Goal: Information Seeking & Learning: Learn about a topic

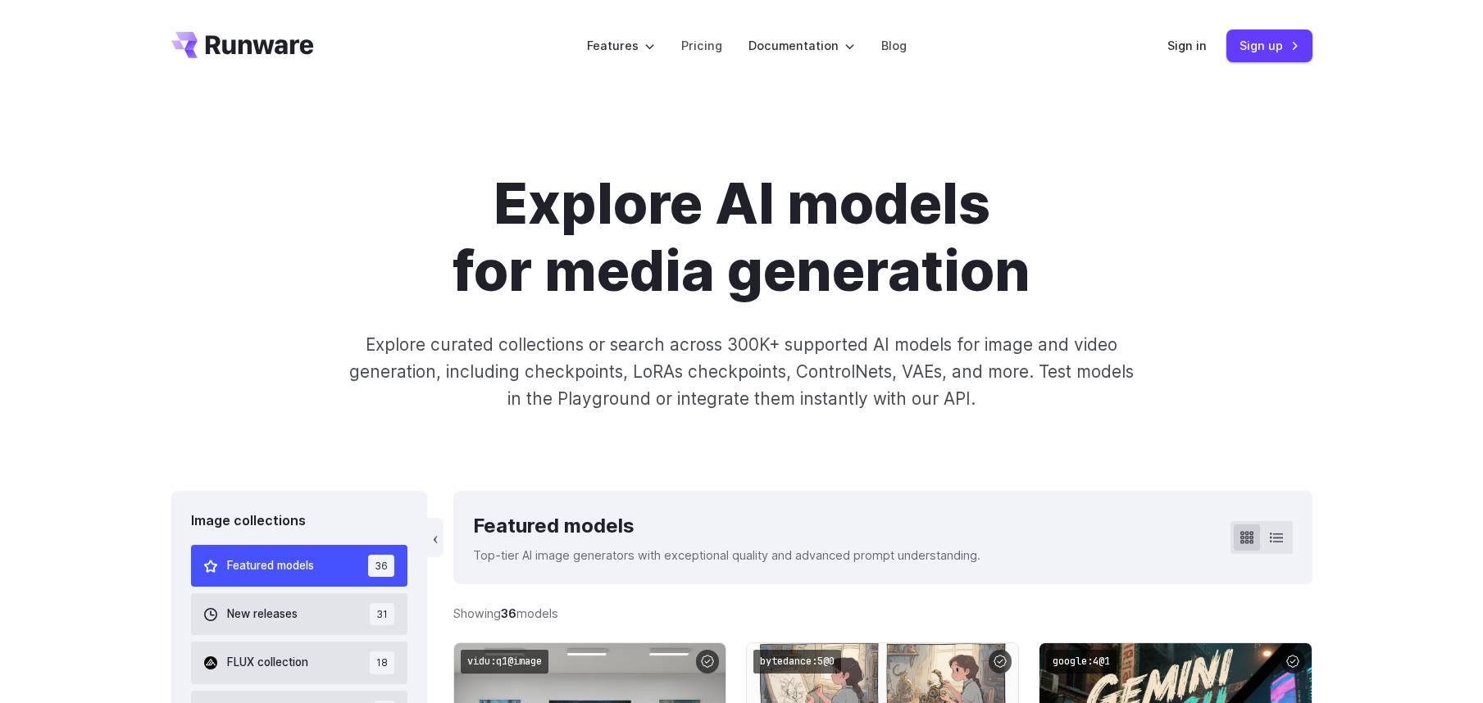
scroll to position [421, 0]
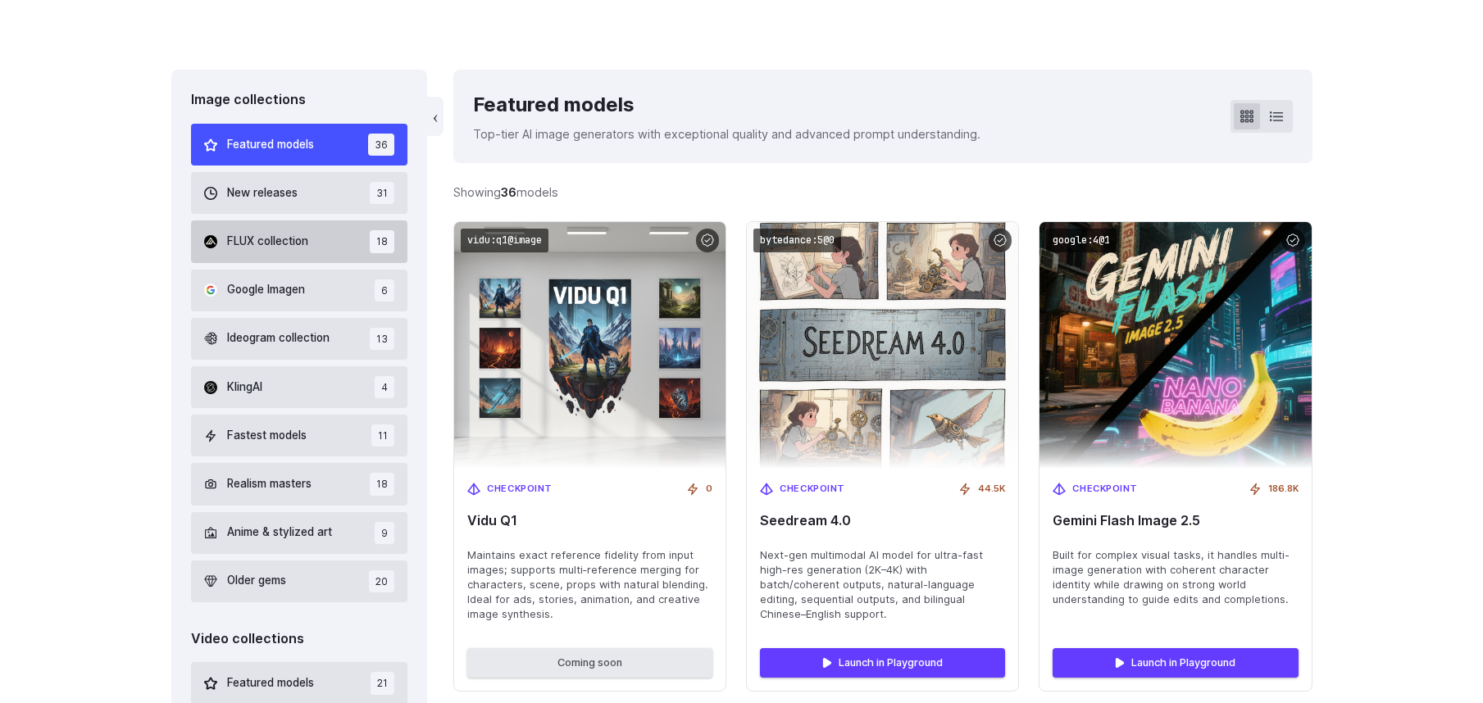
click at [348, 242] on button "FLUX collection 18" at bounding box center [299, 241] width 217 height 42
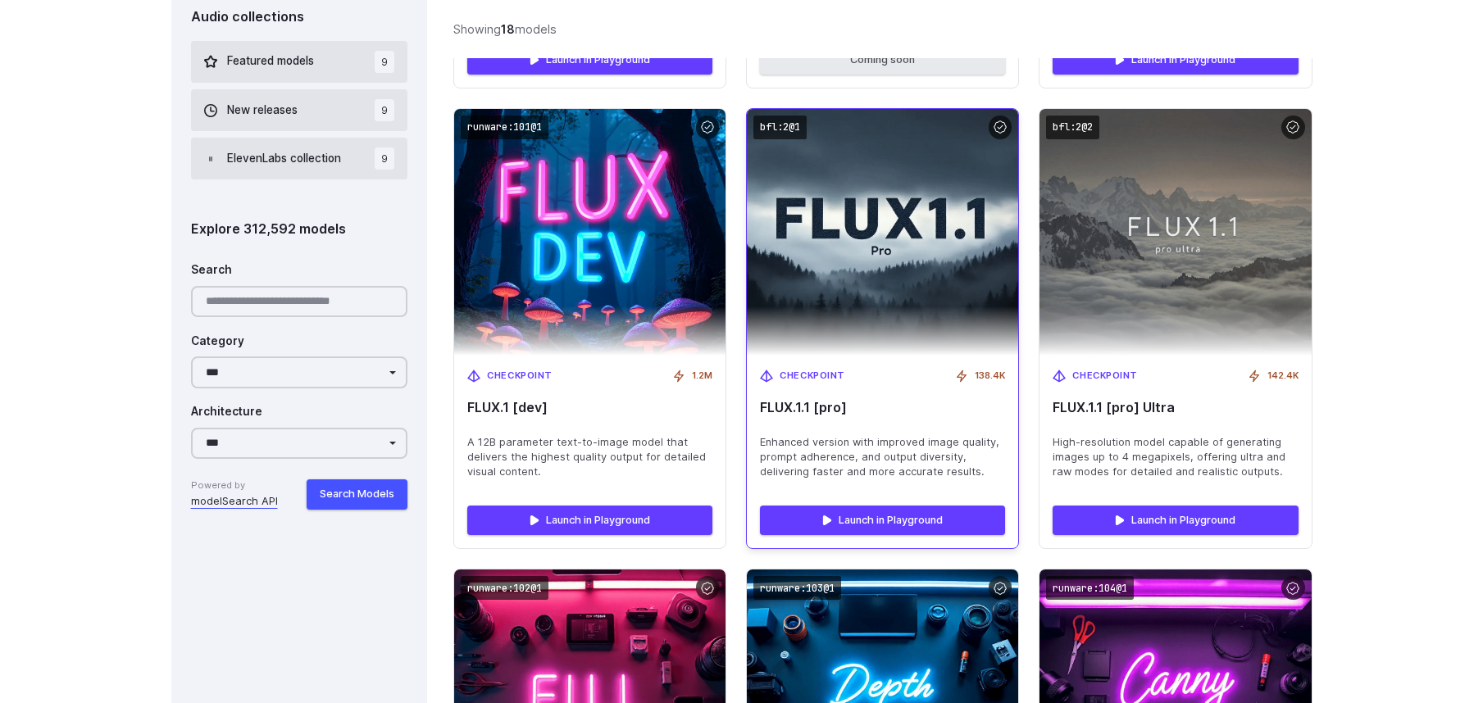
scroll to position [1074, 0]
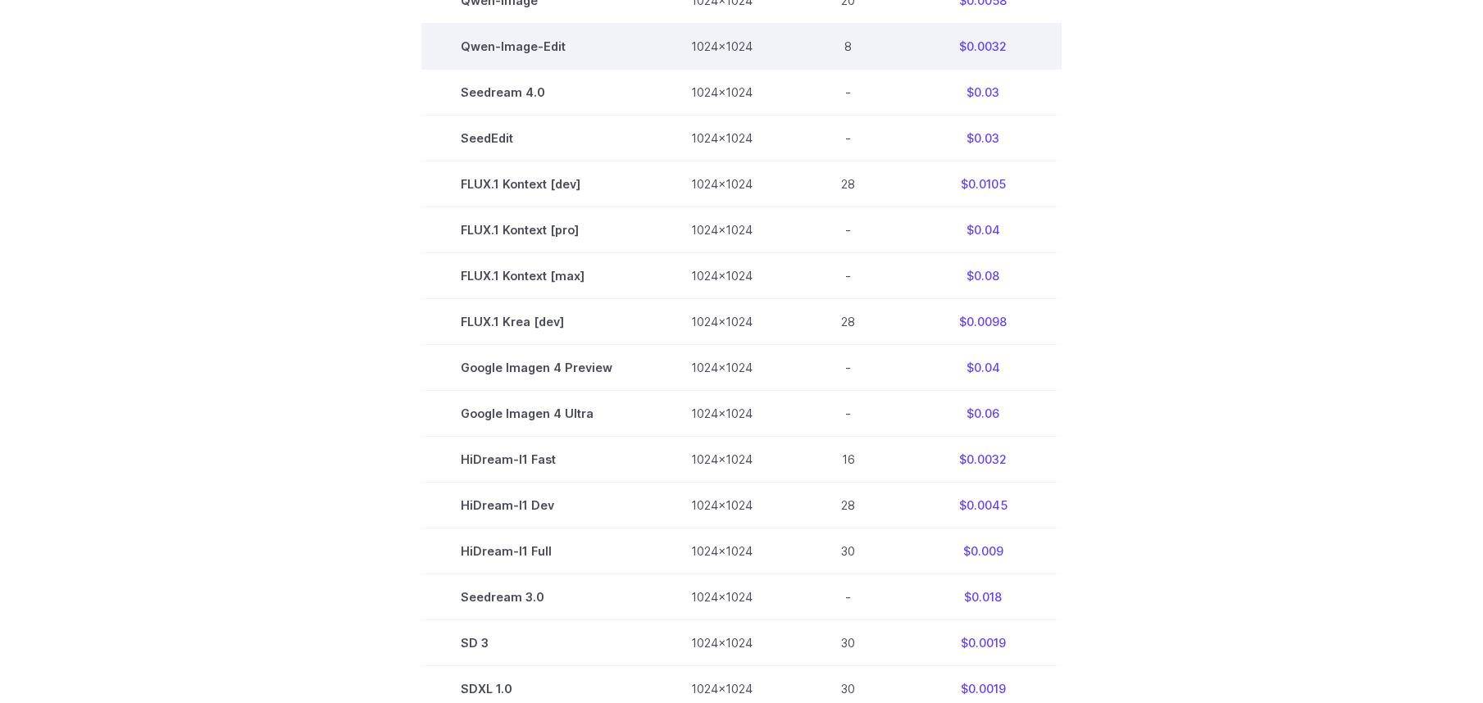
scroll to position [228, 0]
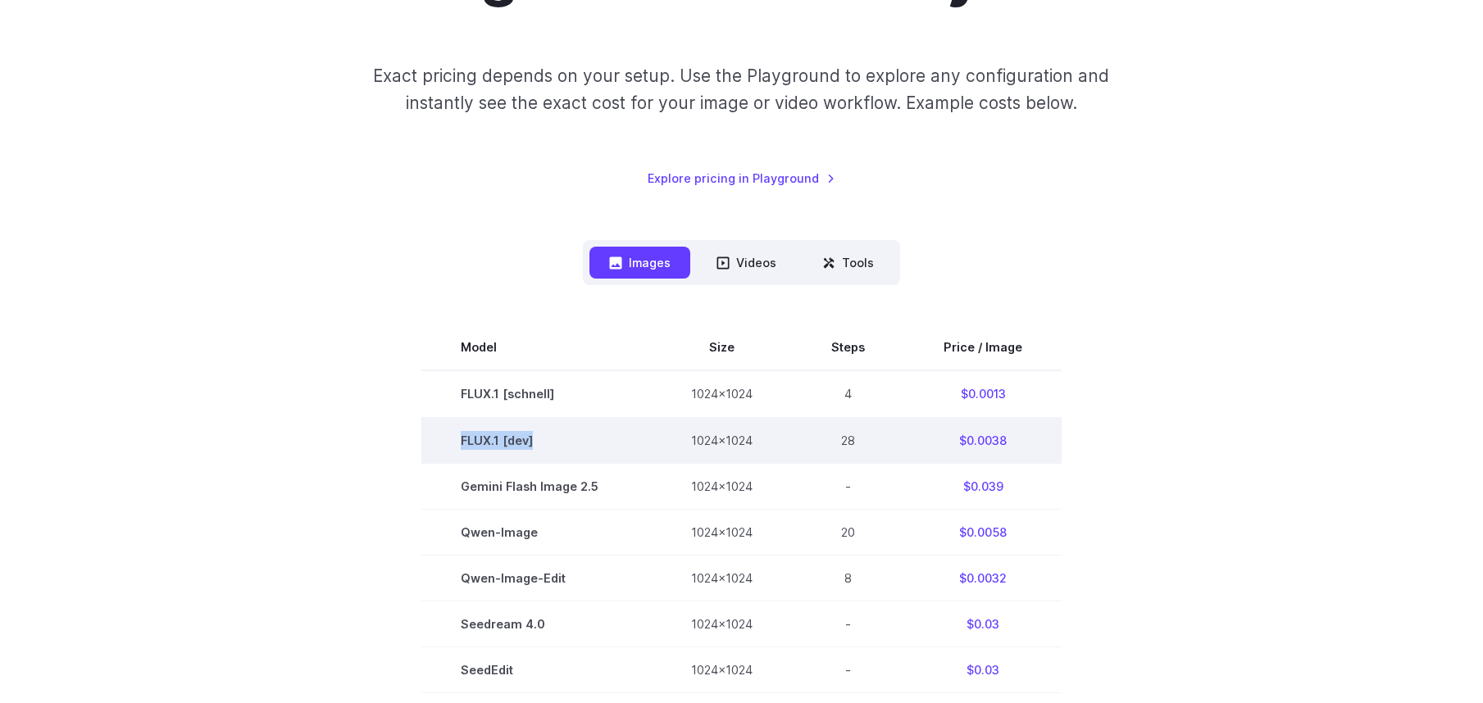
drag, startPoint x: 467, startPoint y: 437, endPoint x: 565, endPoint y: 435, distance: 97.5
click at [565, 435] on td "FLUX.1 [dev]" at bounding box center [536, 440] width 230 height 46
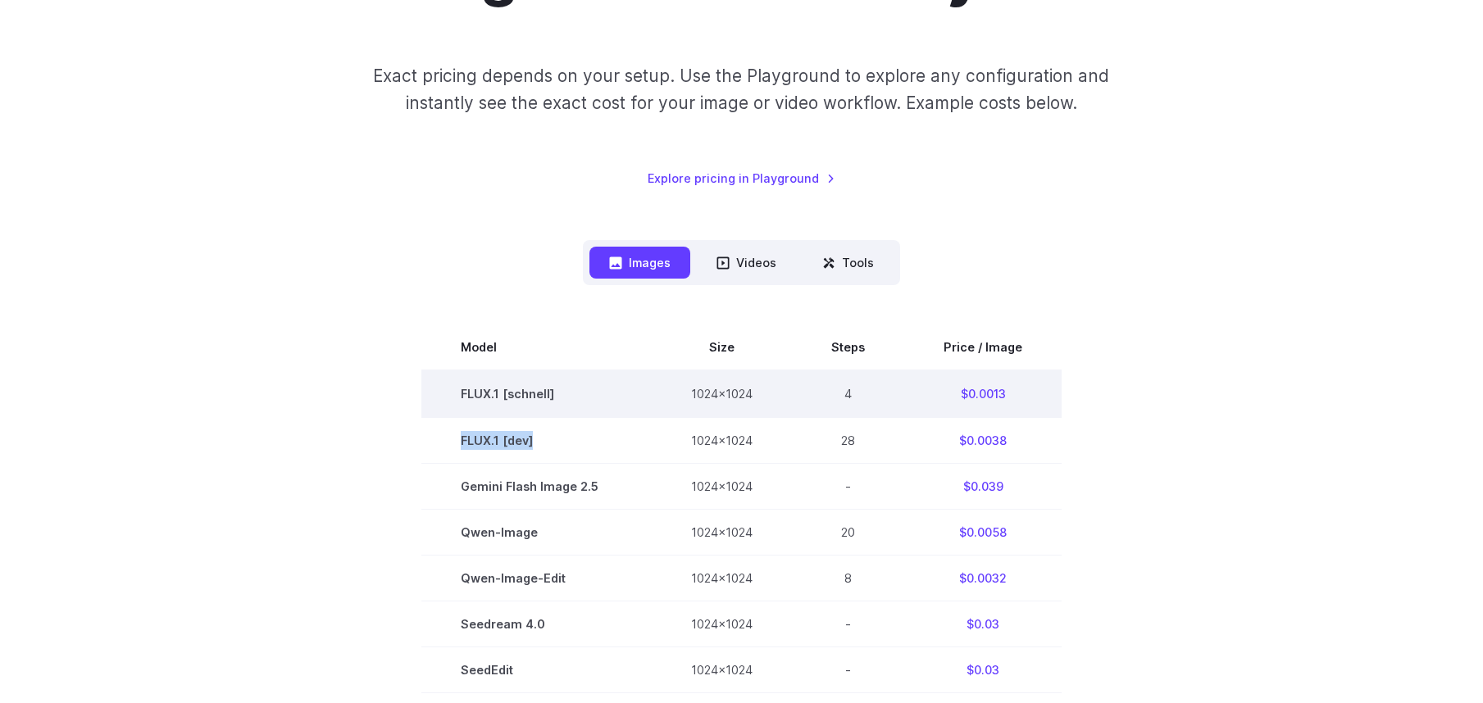
copy td "FLUX.1 [dev]"
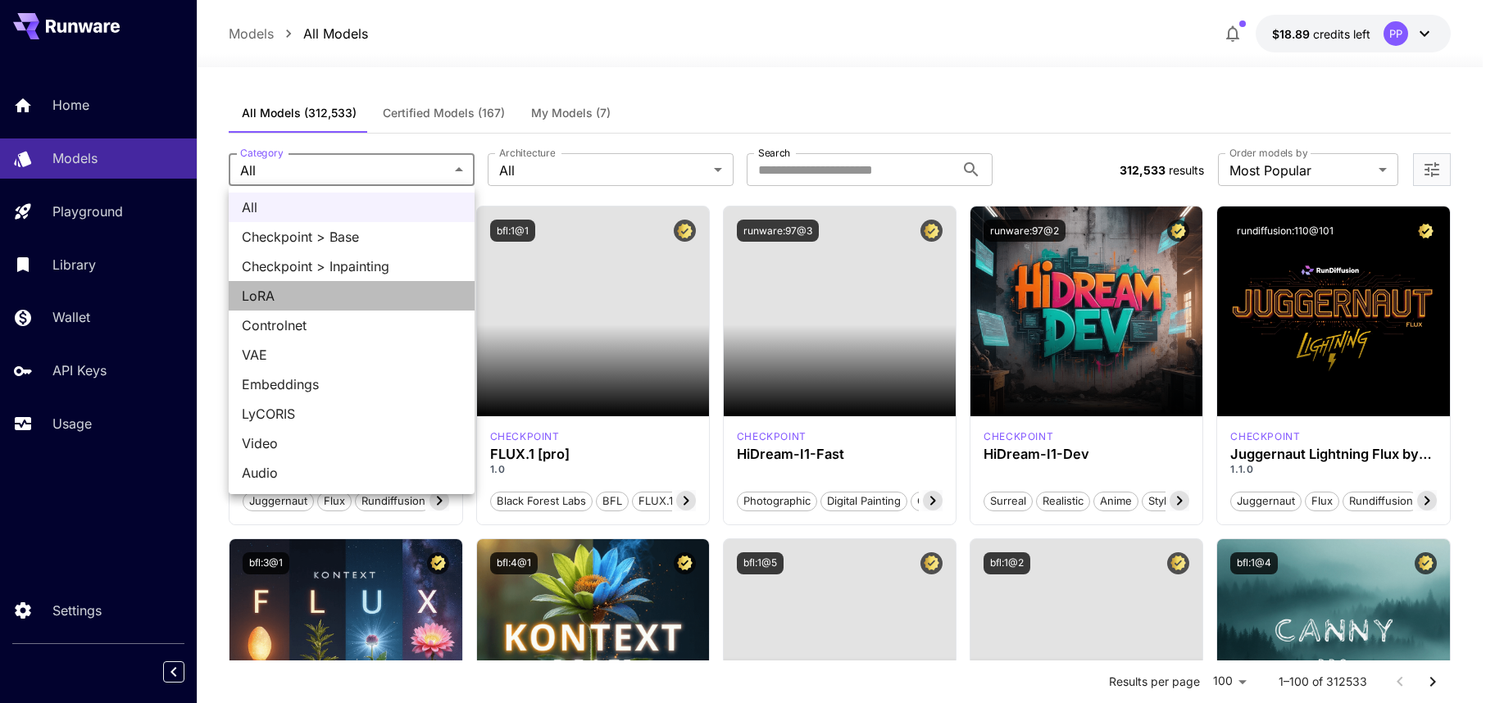
click at [352, 293] on span "LoRA" at bounding box center [352, 296] width 220 height 20
type input "****"
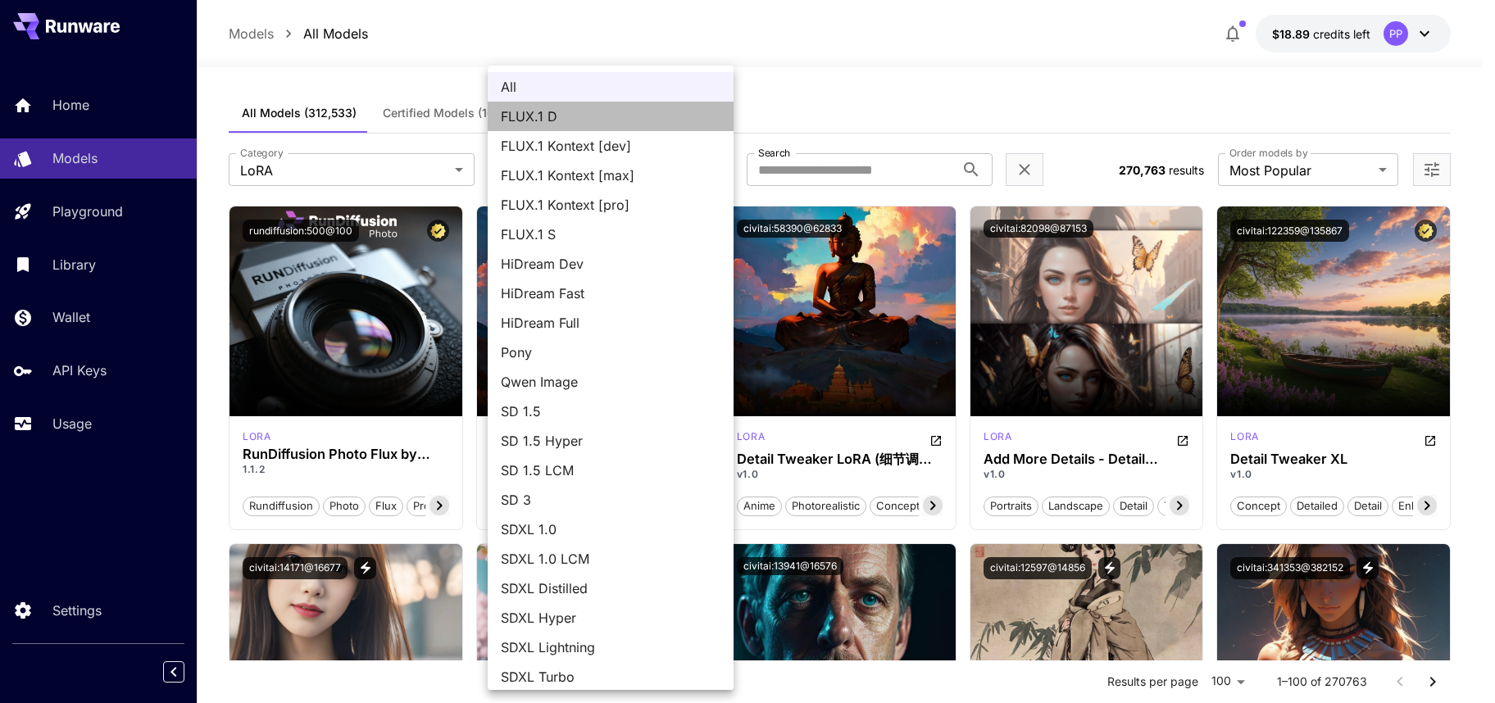
click at [636, 118] on span "FLUX.1 D" at bounding box center [611, 117] width 220 height 20
type input "******"
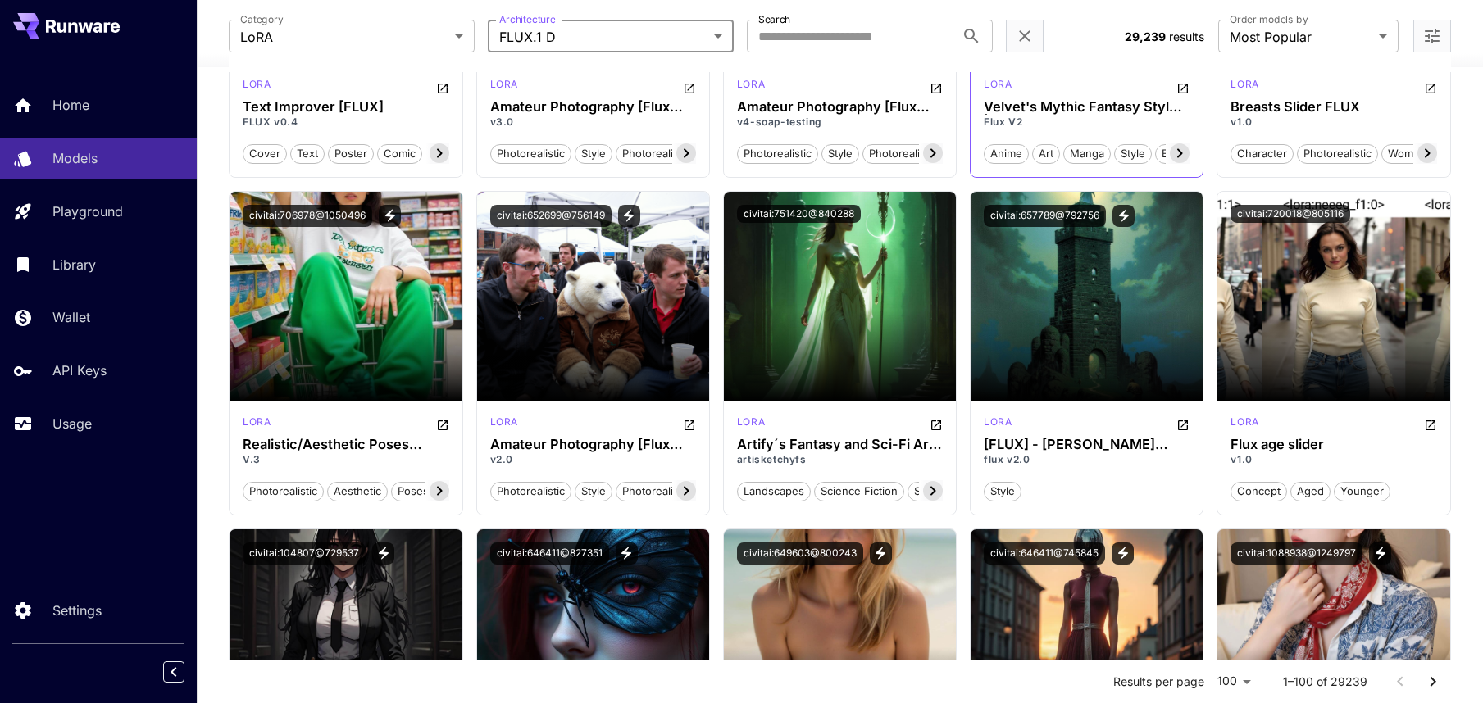
scroll to position [4730, 0]
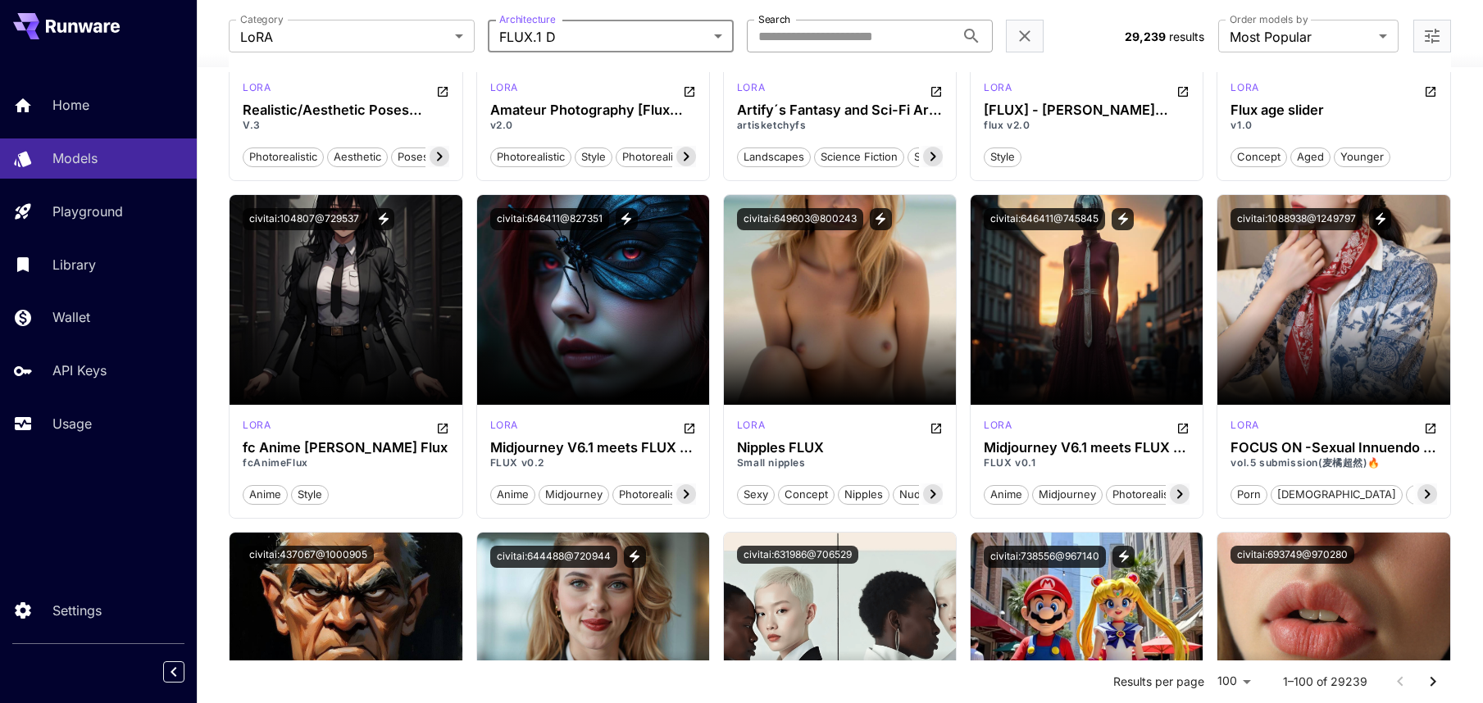
click at [912, 40] on input "Search" at bounding box center [851, 36] width 208 height 33
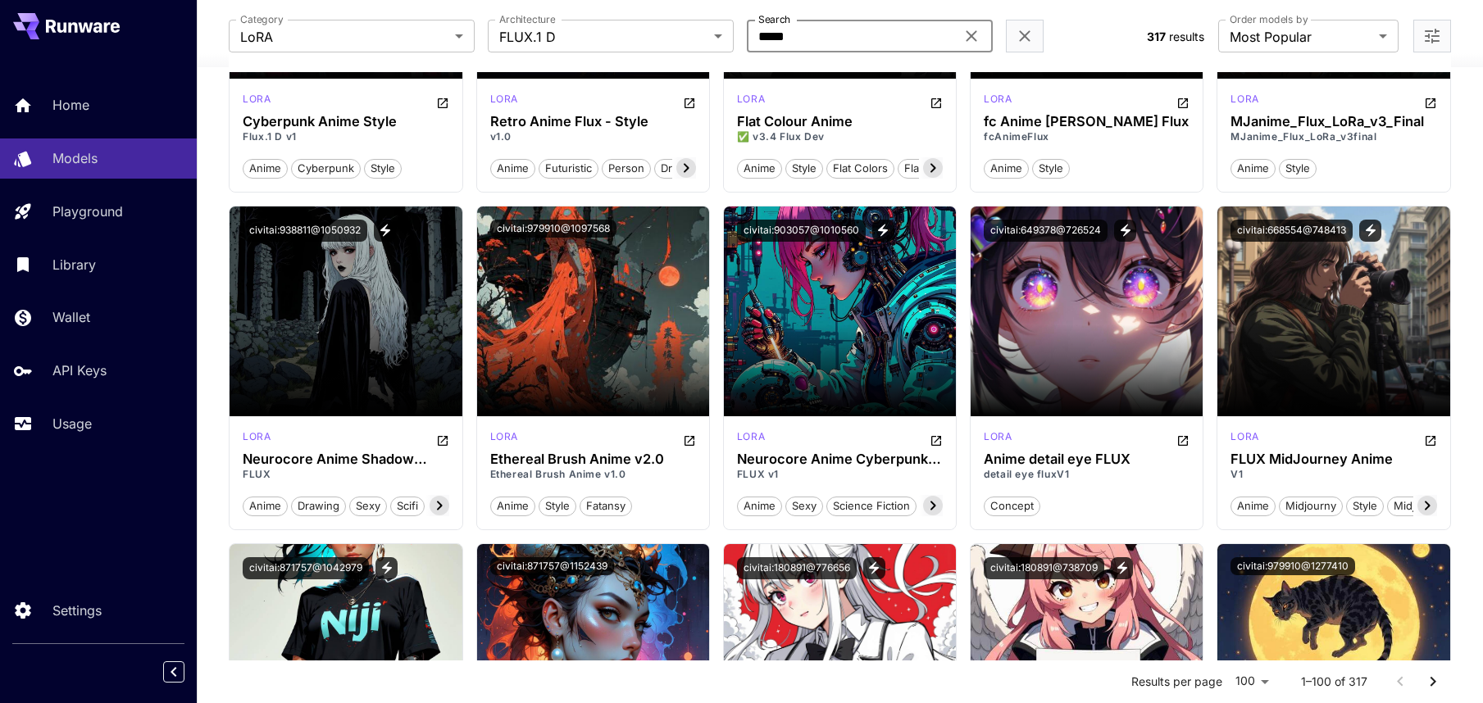
scroll to position [348, 0]
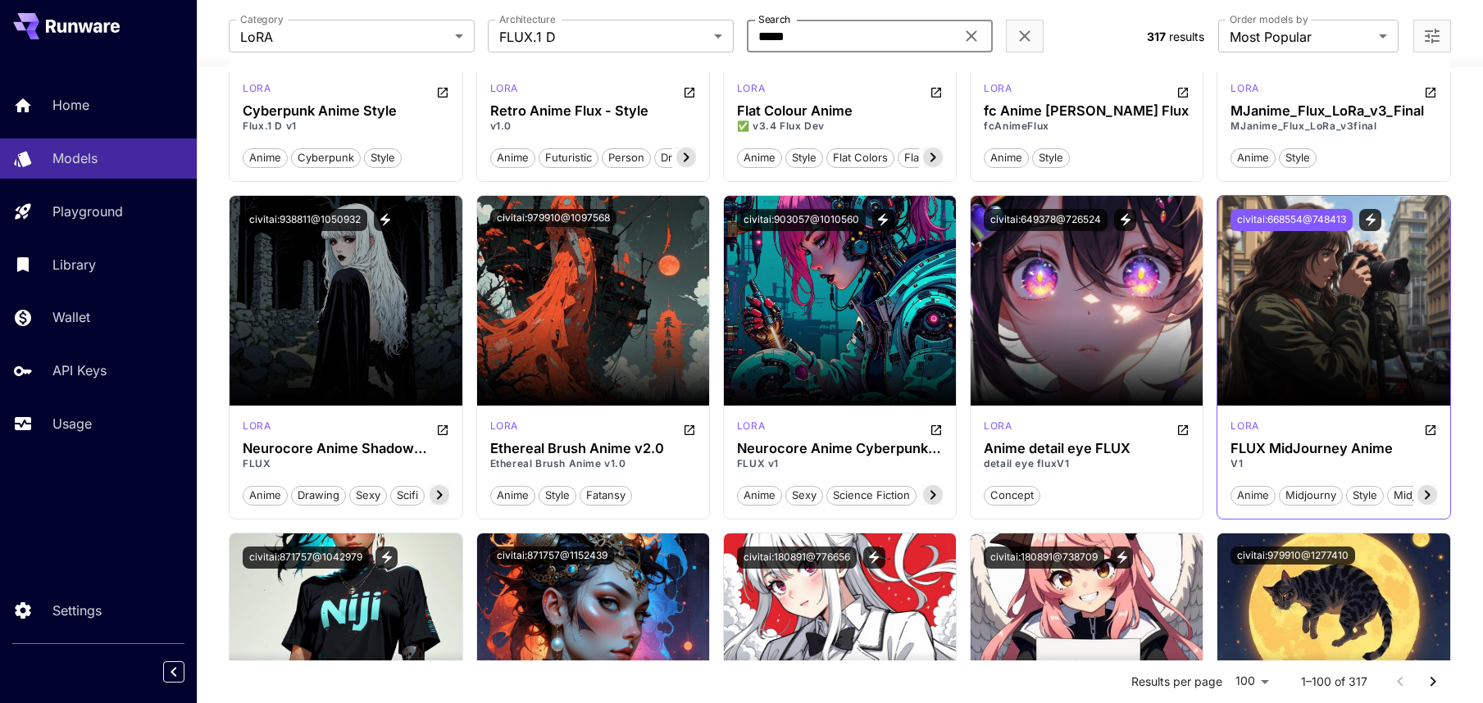
type input "*****"
click at [1315, 220] on button "civitai:668554@748413" at bounding box center [1291, 220] width 122 height 22
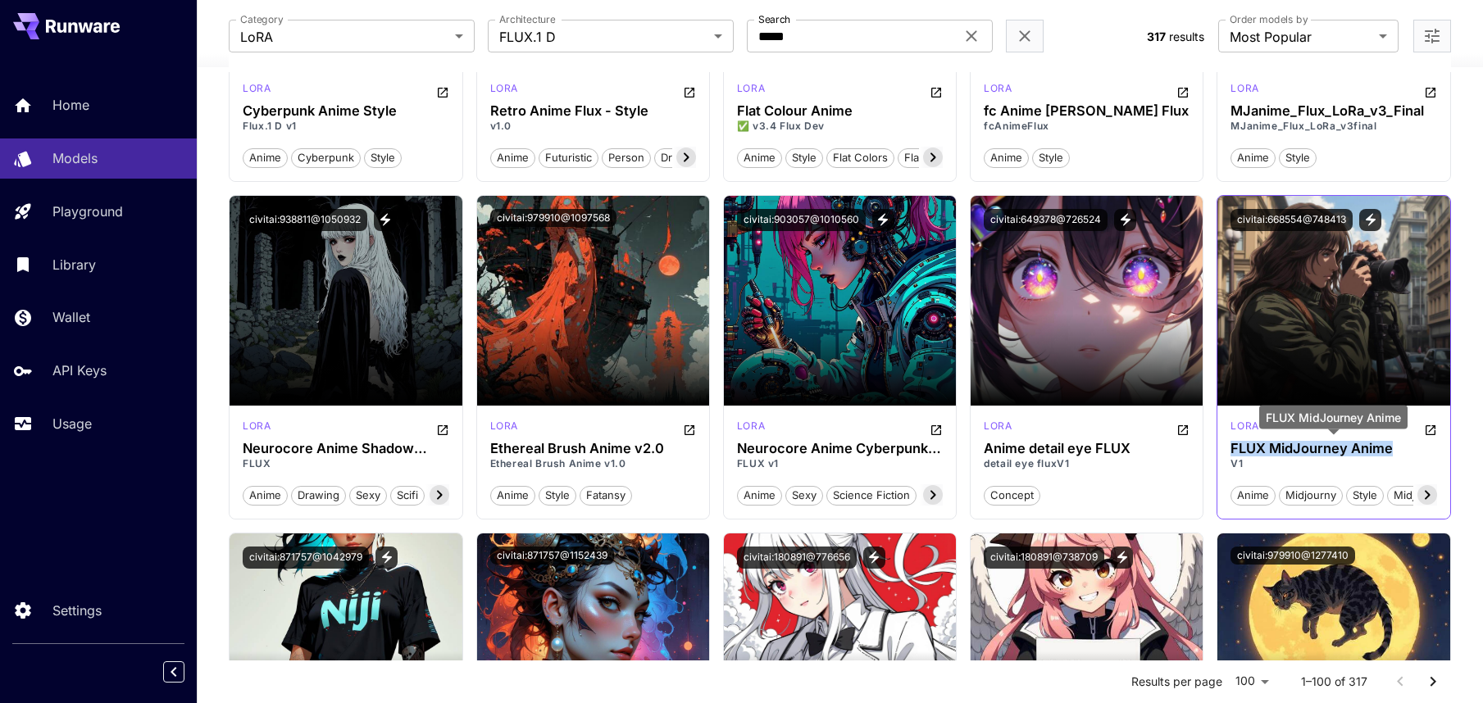
drag, startPoint x: 1233, startPoint y: 448, endPoint x: 1391, endPoint y: 448, distance: 158.2
click at [1391, 448] on h3 "FLUX MidJourney Anime" at bounding box center [1333, 449] width 206 height 16
copy h3 "FLUX MidJourney Anime"
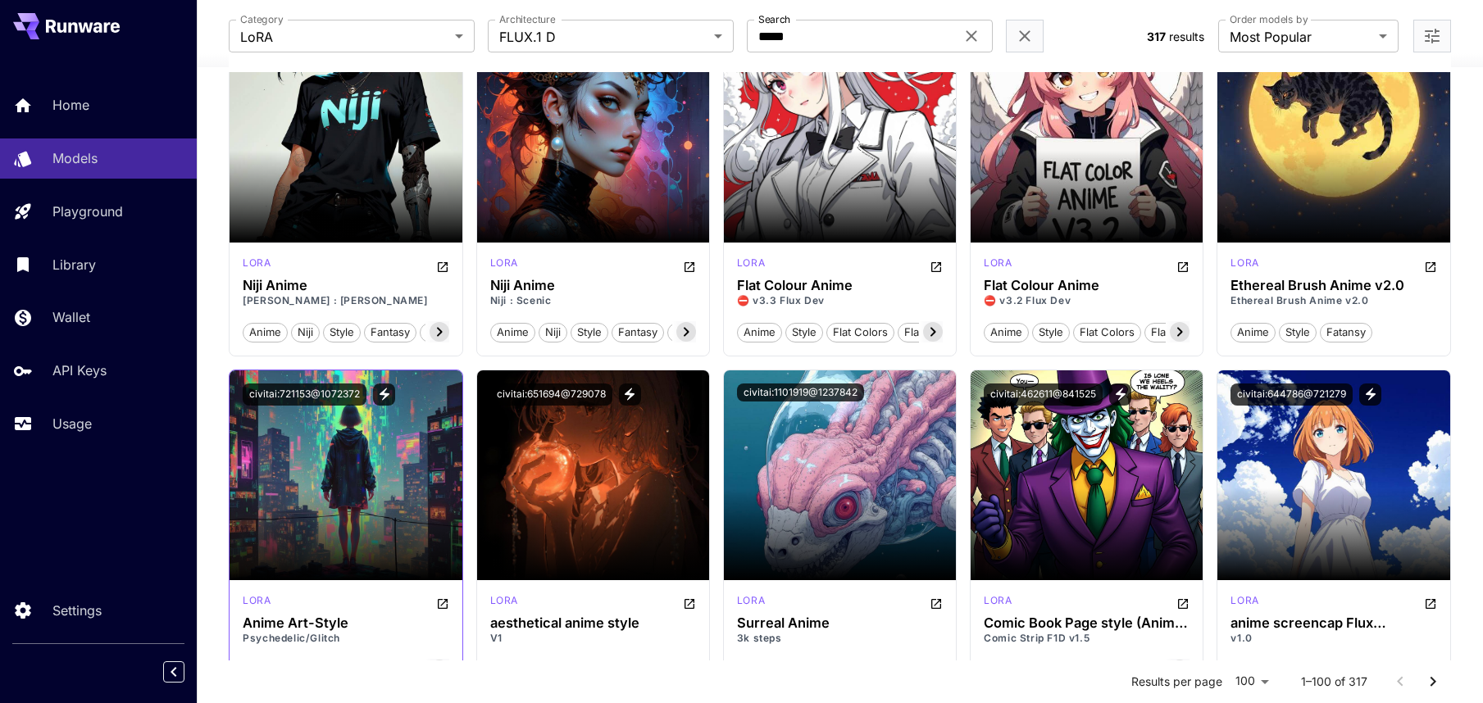
scroll to position [1183, 0]
